Goal: Navigation & Orientation: Go to known website

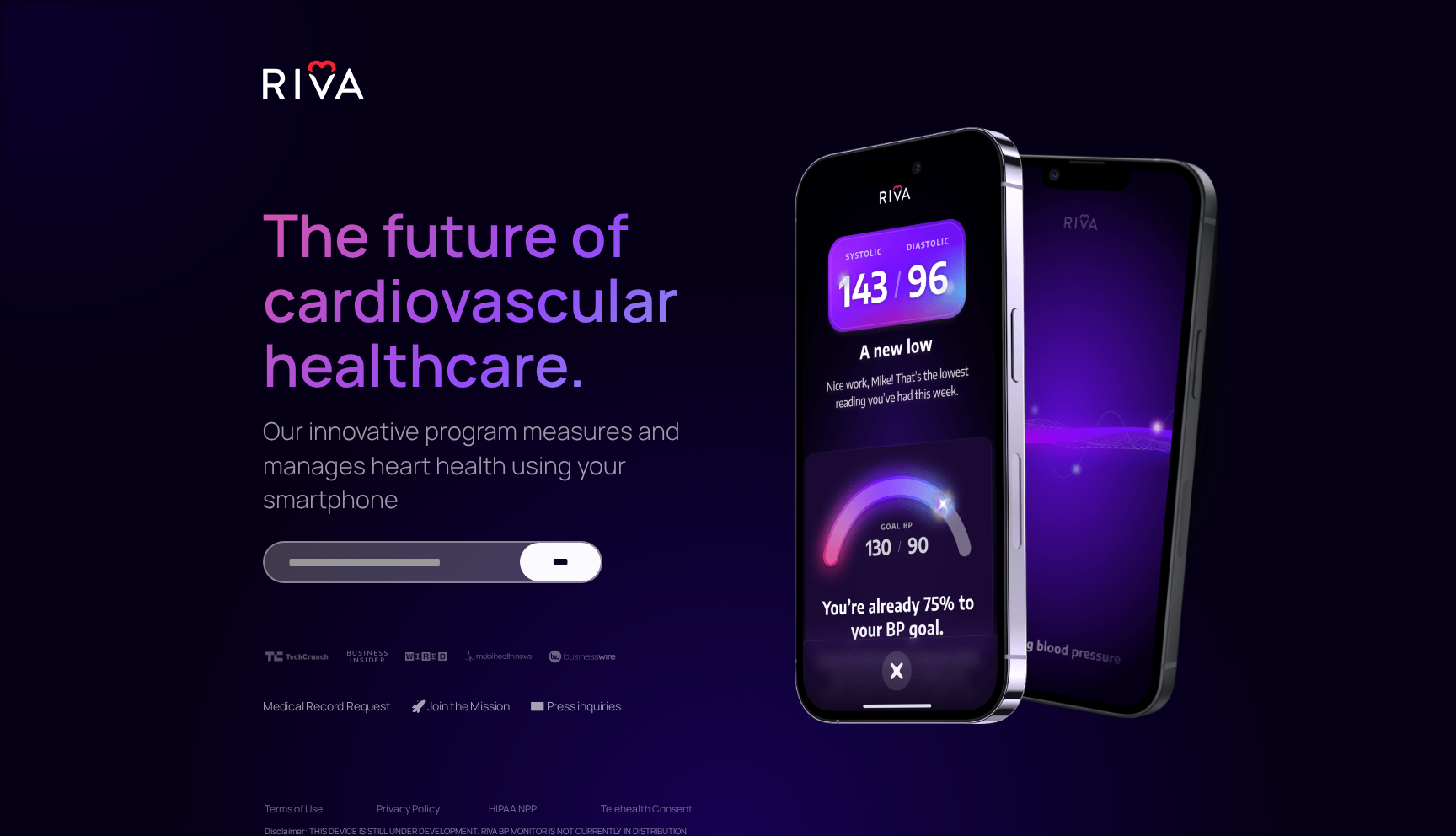
scroll to position [37, 0]
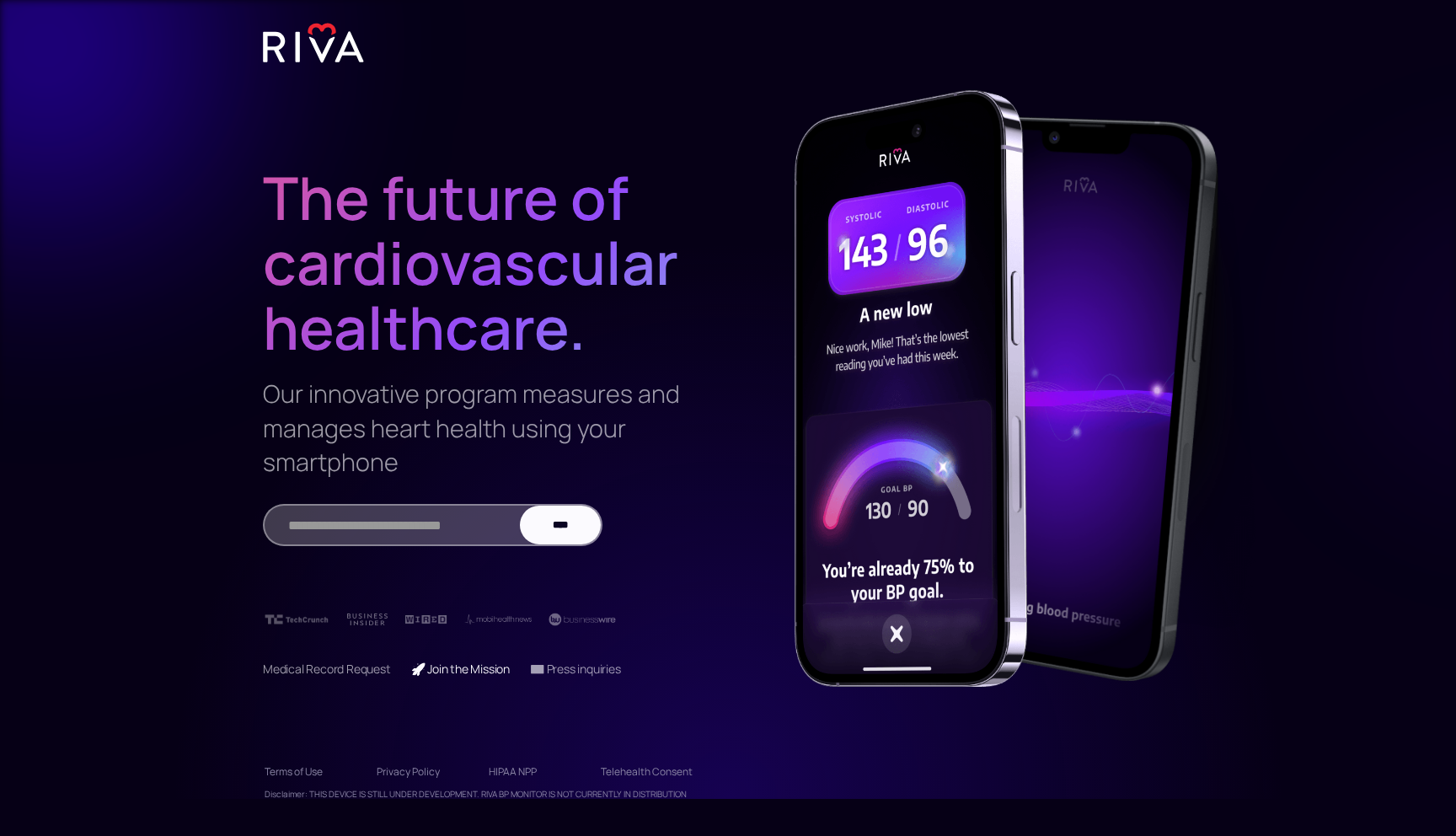
click at [443, 671] on link "🚀 Join the Mission" at bounding box center [460, 669] width 98 height 16
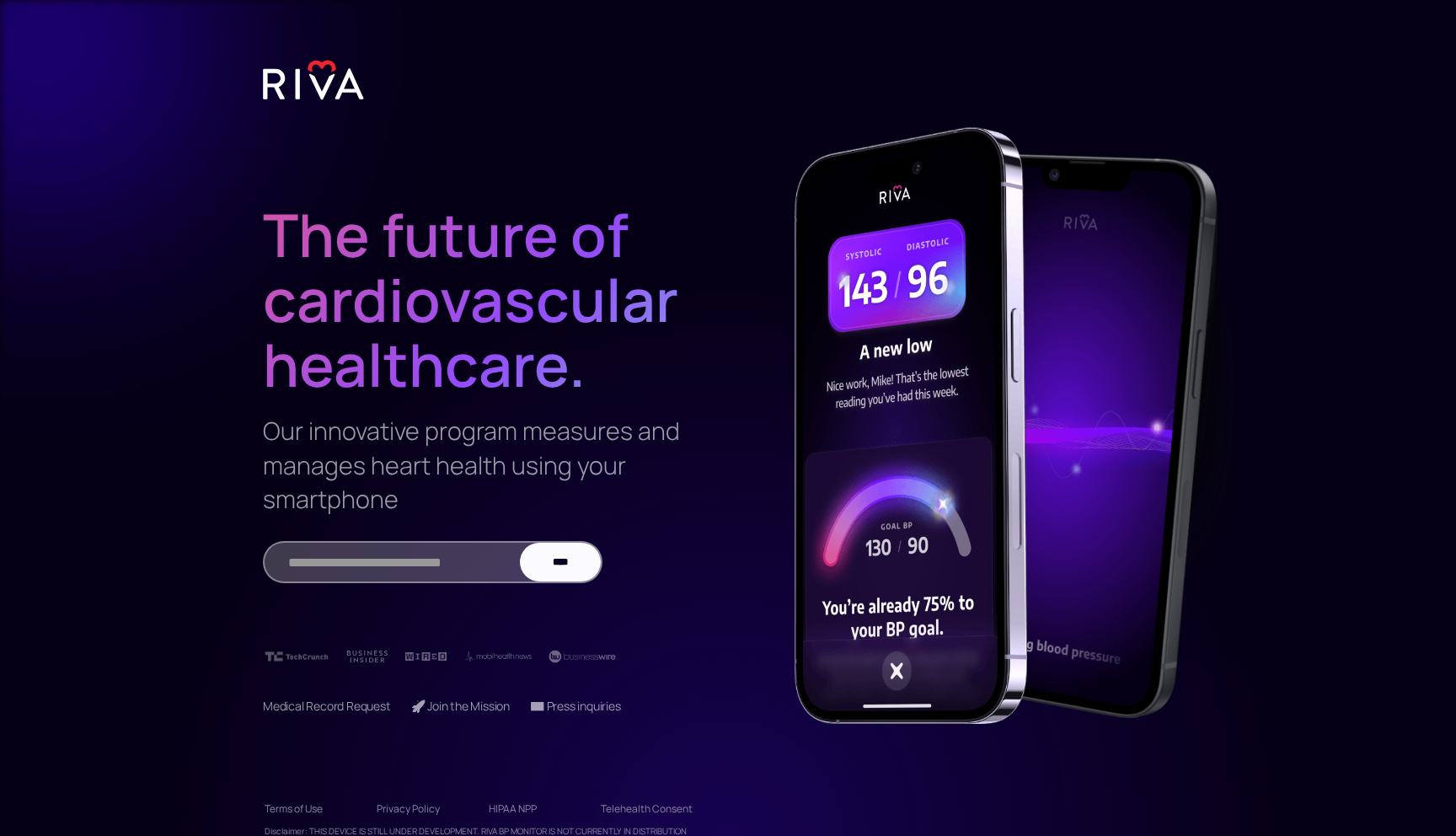
scroll to position [37, 0]
